Goal: Information Seeking & Learning: Check status

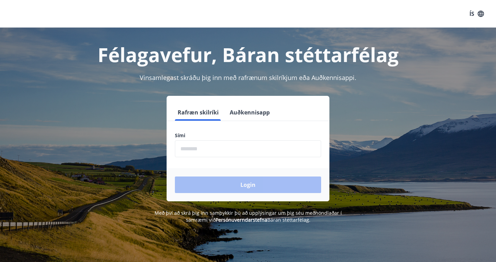
click at [225, 150] on input "phone" at bounding box center [248, 148] width 146 height 17
type input "********"
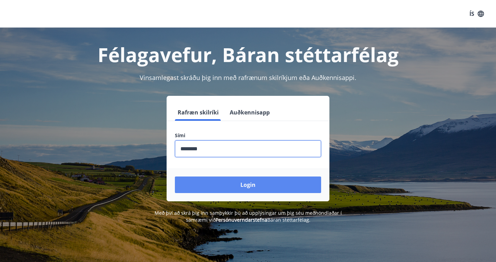
click at [224, 182] on button "Login" at bounding box center [248, 185] width 146 height 17
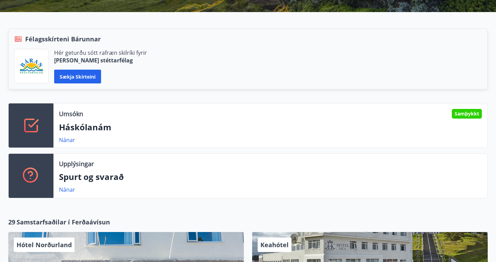
scroll to position [135, 0]
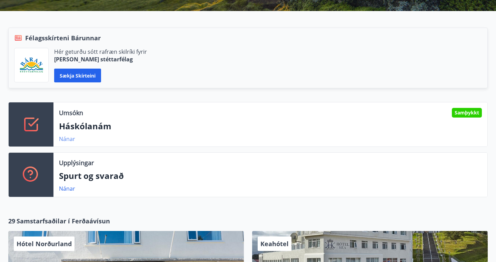
click at [68, 140] on link "Nánar" at bounding box center [67, 139] width 16 height 8
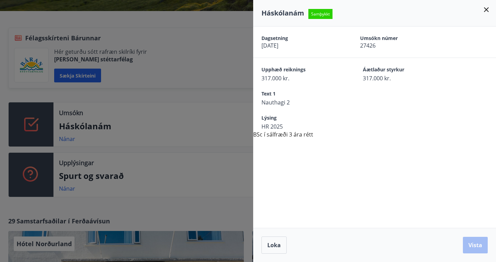
click at [487, 8] on icon at bounding box center [486, 10] width 8 height 8
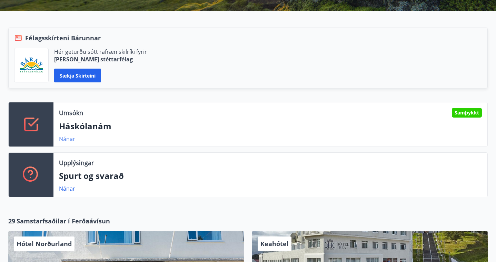
click at [66, 138] on link "Nánar" at bounding box center [67, 139] width 16 height 8
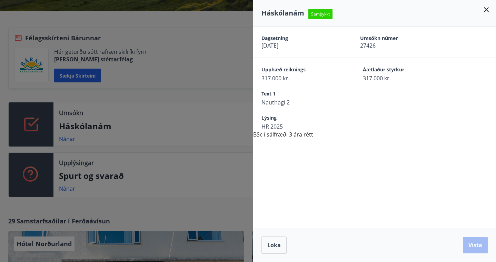
click at [489, 11] on icon at bounding box center [486, 10] width 8 height 8
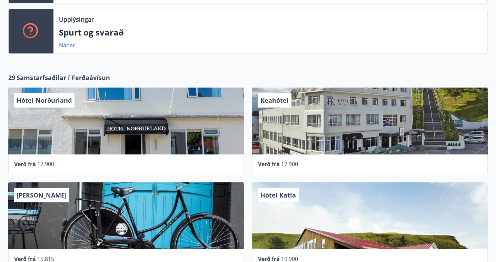
scroll to position [255, 0]
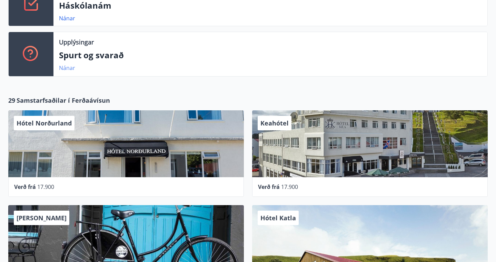
click at [72, 66] on link "Nánar" at bounding box center [67, 68] width 16 height 8
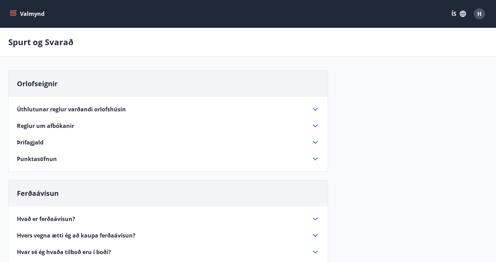
click at [13, 16] on icon "menu" at bounding box center [13, 13] width 7 height 7
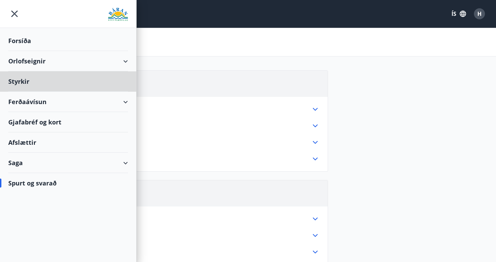
click at [29, 43] on div "Forsíða" at bounding box center [68, 41] width 120 height 20
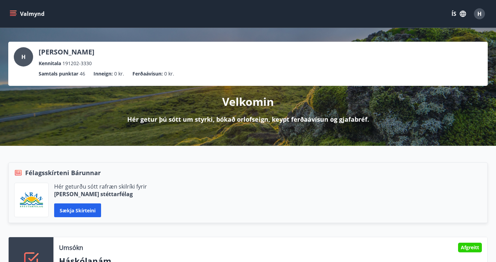
click at [14, 17] on icon "menu" at bounding box center [13, 13] width 7 height 7
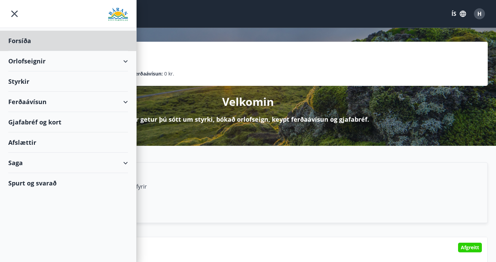
click at [14, 83] on div "Styrkir" at bounding box center [68, 81] width 120 height 20
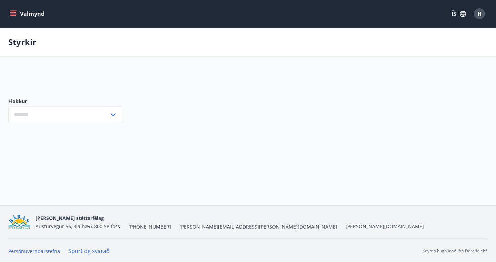
type input "***"
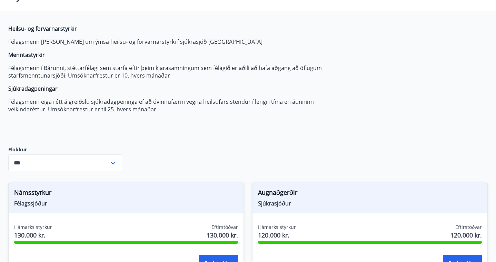
scroll to position [47, 0]
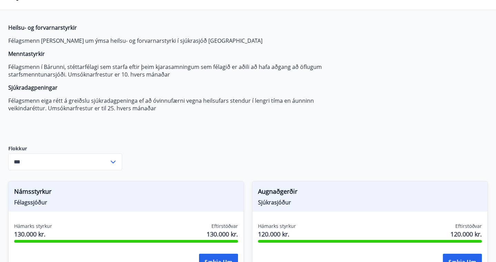
click at [117, 157] on div "*** ​" at bounding box center [65, 161] width 114 height 17
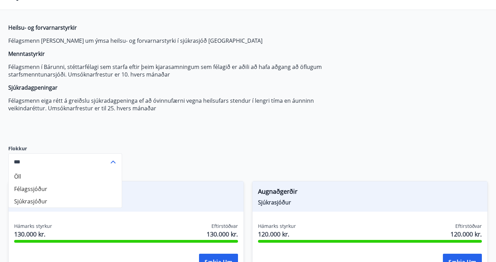
click at [117, 157] on div "*** ​" at bounding box center [65, 161] width 114 height 17
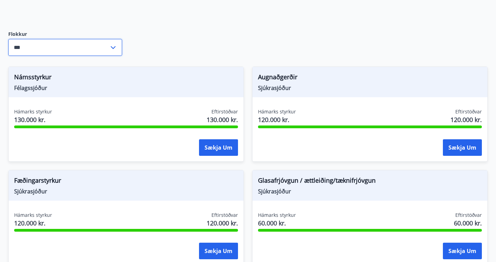
scroll to position [161, 0]
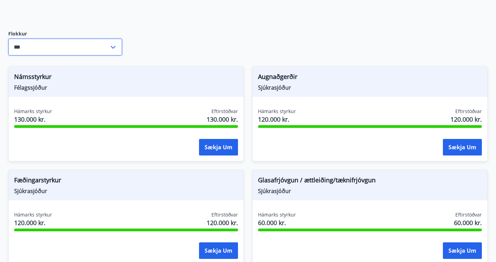
click at [37, 77] on span "Námsstyrkur" at bounding box center [126, 78] width 224 height 12
click at [37, 92] on div "Námsstyrkur Félagssjóður" at bounding box center [126, 82] width 235 height 30
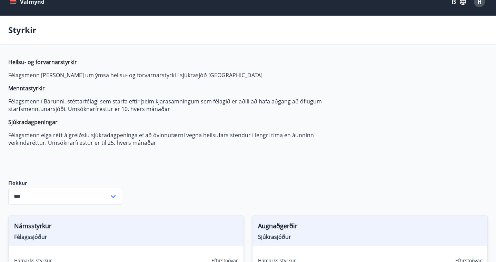
scroll to position [0, 0]
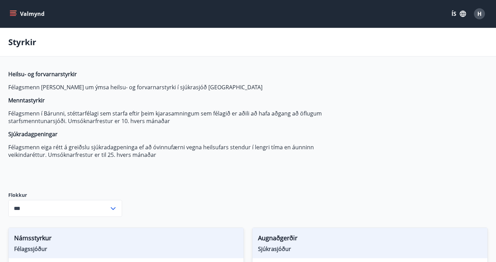
click at [9, 12] on button "Valmynd" at bounding box center [27, 14] width 39 height 12
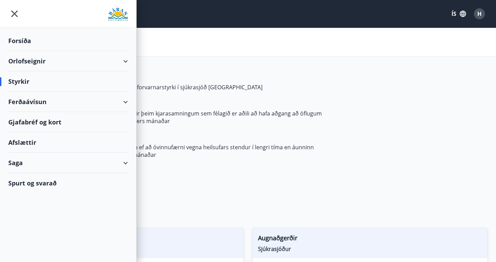
click at [125, 63] on div "Orlofseignir" at bounding box center [68, 61] width 120 height 20
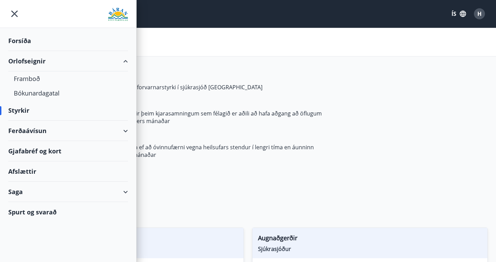
click at [125, 62] on div "Orlofseignir" at bounding box center [68, 61] width 120 height 20
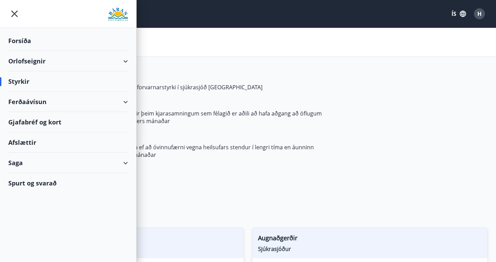
click at [125, 102] on div "Ferðaávísun" at bounding box center [68, 102] width 120 height 20
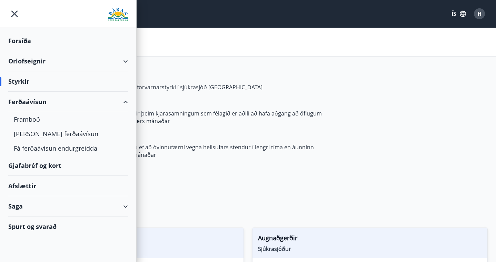
click at [125, 102] on div "Ferðaávísun" at bounding box center [68, 102] width 120 height 20
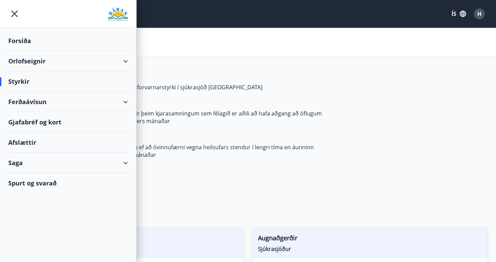
click at [119, 162] on div "Saga" at bounding box center [68, 163] width 120 height 20
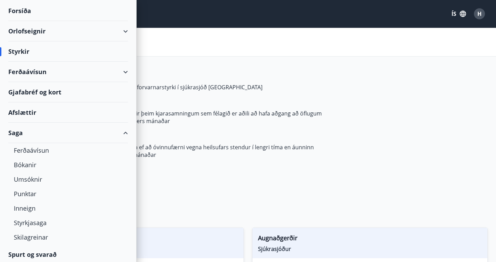
scroll to position [32, 0]
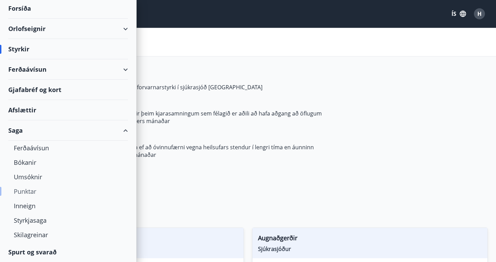
click at [26, 189] on div "Punktar" at bounding box center [68, 191] width 109 height 14
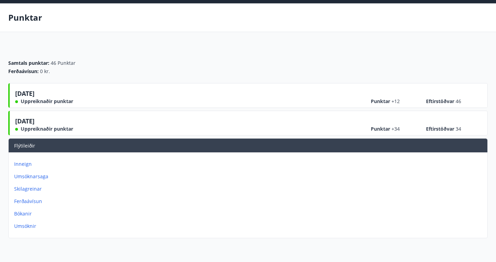
scroll to position [27, 0]
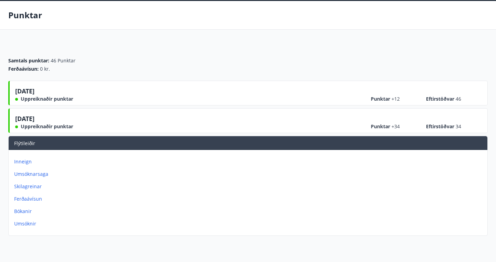
click at [54, 87] on div "[DATE] Uppreiknaðir punktar" at bounding box center [44, 95] width 58 height 16
click at [21, 161] on p "Inneign" at bounding box center [249, 161] width 470 height 7
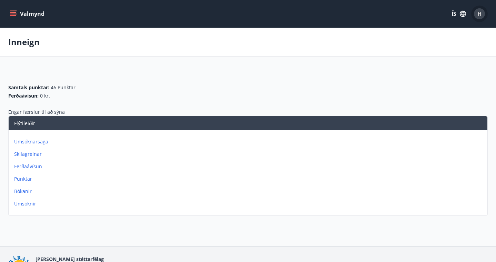
click at [479, 19] on div "H" at bounding box center [479, 13] width 11 height 11
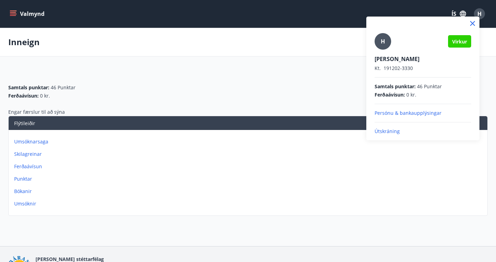
click at [389, 129] on p "Útskráning" at bounding box center [422, 131] width 97 height 7
